Goal: Task Accomplishment & Management: Complete application form

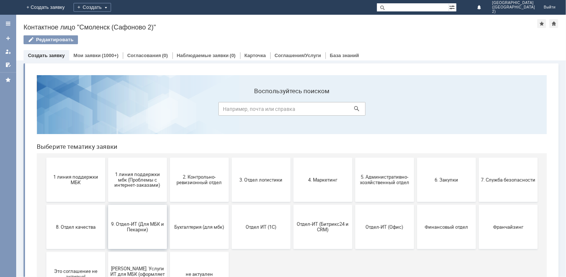
click at [144, 226] on span "9. Отдел-ИТ (Для МБК и Пекарни)" at bounding box center [137, 226] width 54 height 11
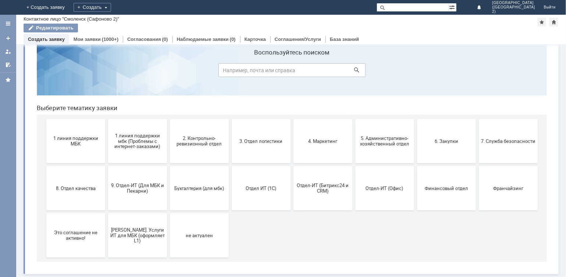
scroll to position [22, 0]
click at [194, 145] on span "2. Контрольно-ревизионный отдел" at bounding box center [199, 140] width 54 height 11
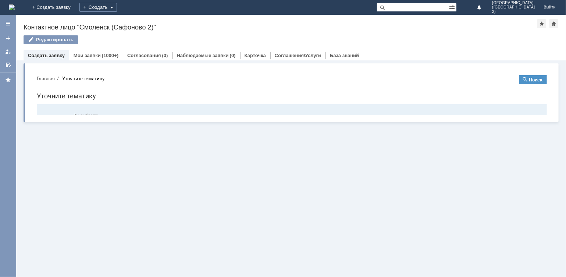
scroll to position [0, 0]
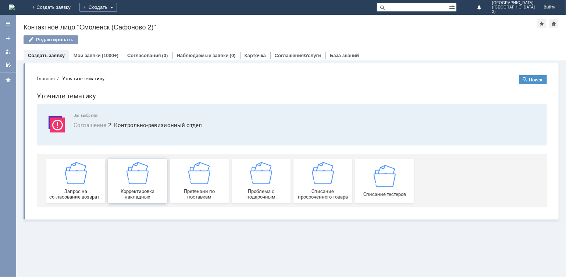
click at [142, 181] on img at bounding box center [137, 172] width 22 height 22
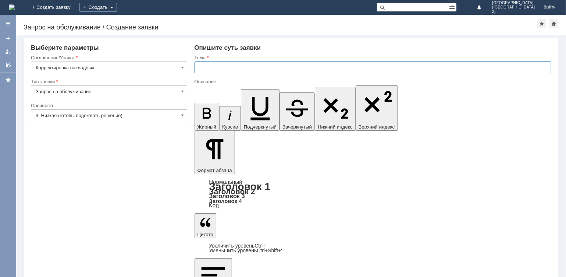
click at [219, 71] on input "text" at bounding box center [373, 67] width 357 height 12
type input "расхождение"
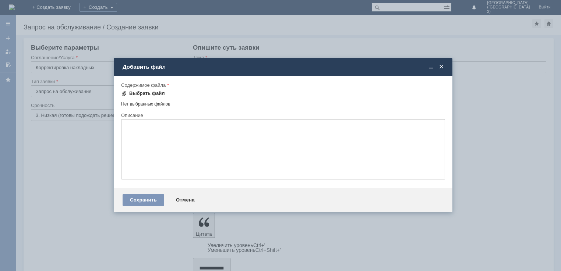
click at [134, 92] on div "Выбрать файл" at bounding box center [147, 93] width 36 height 6
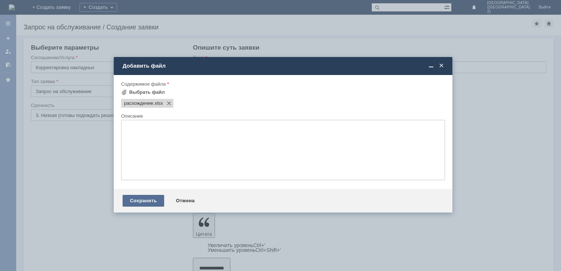
click at [146, 202] on div "Сохранить" at bounding box center [143, 201] width 42 height 12
